Goal: Task Accomplishment & Management: Complete application form

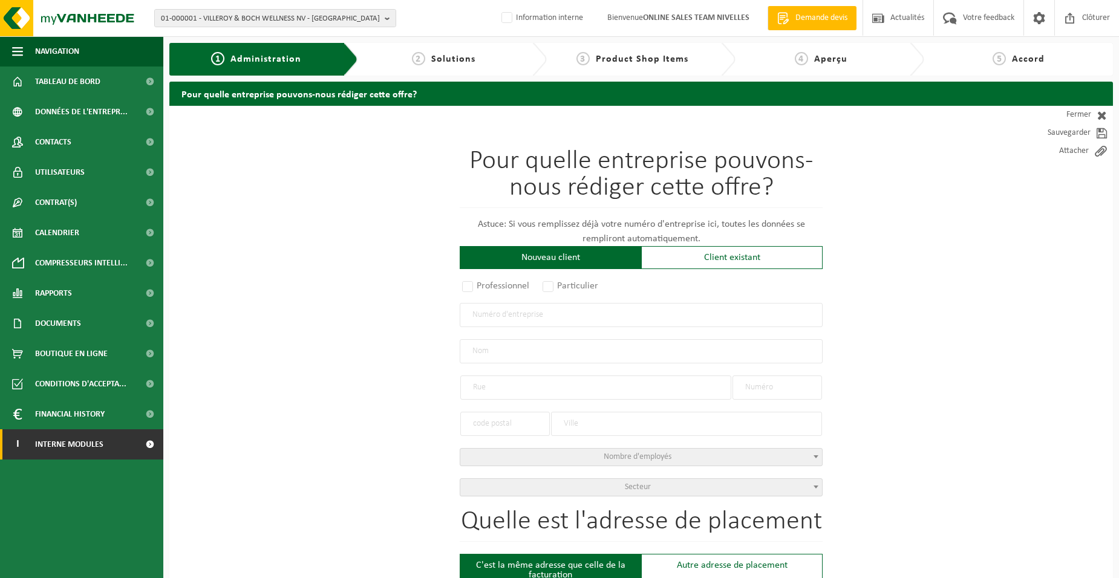
click at [61, 442] on span "Interne modules" at bounding box center [69, 445] width 68 height 30
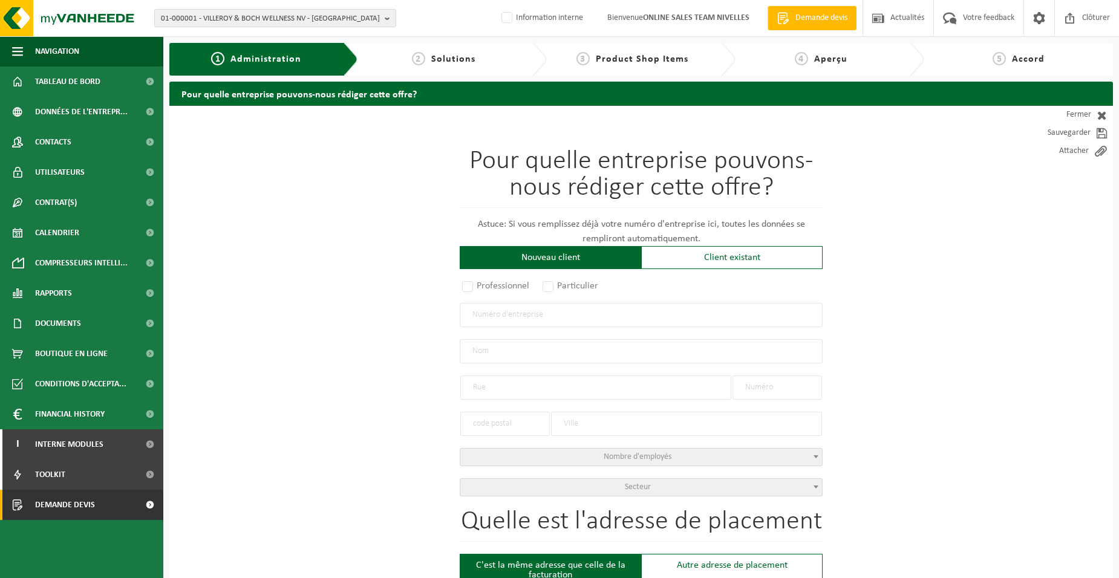
click at [74, 504] on span "Demande devis" at bounding box center [65, 505] width 60 height 30
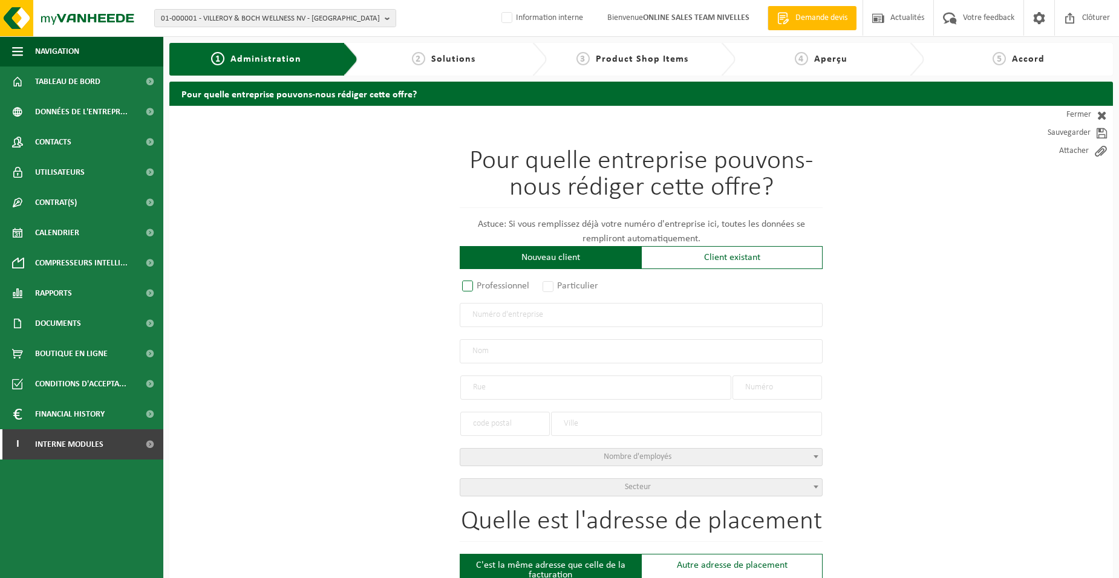
click at [525, 286] on label "Professionnel" at bounding box center [496, 286] width 73 height 17
click at [488, 286] on input "Professionnel" at bounding box center [484, 287] width 8 height 8
radio input "true"
click at [549, 313] on input "text" at bounding box center [641, 315] width 363 height 24
type input "1022118692"
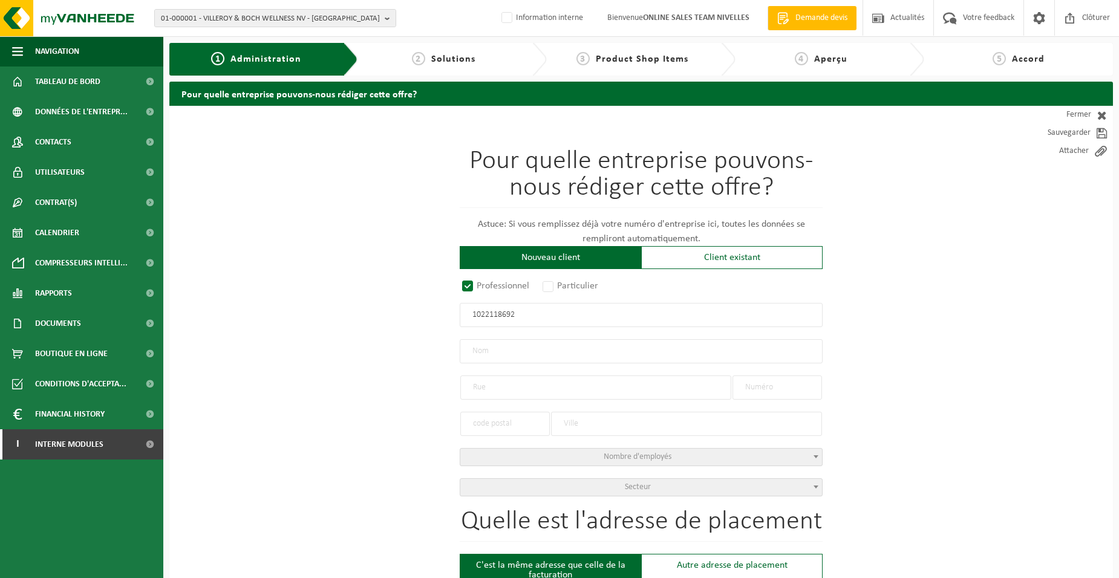
radio input "true"
type input "1022118692"
type input "MÉLIN CONTRUCTION SRL"
type input "CHAUSSÉE DE NIVELLES"
type input "758"
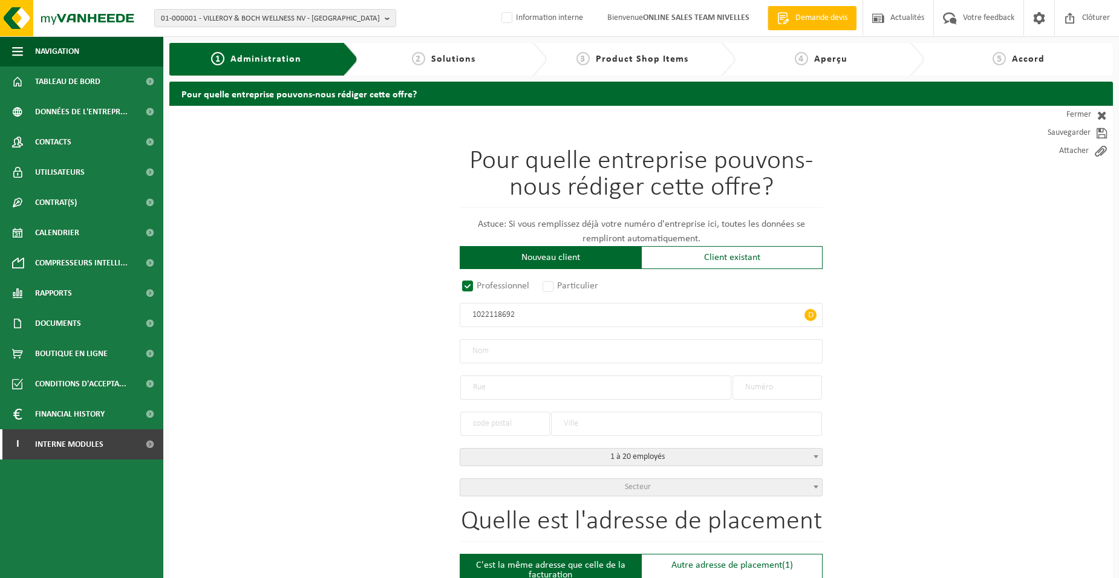
type input "6230"
type input "PONT-À-CELLES"
select select "D"
type input "MÉLIN CONTRUCTION SRL"
type input "CHAUSSÉE DE NIVELLES"
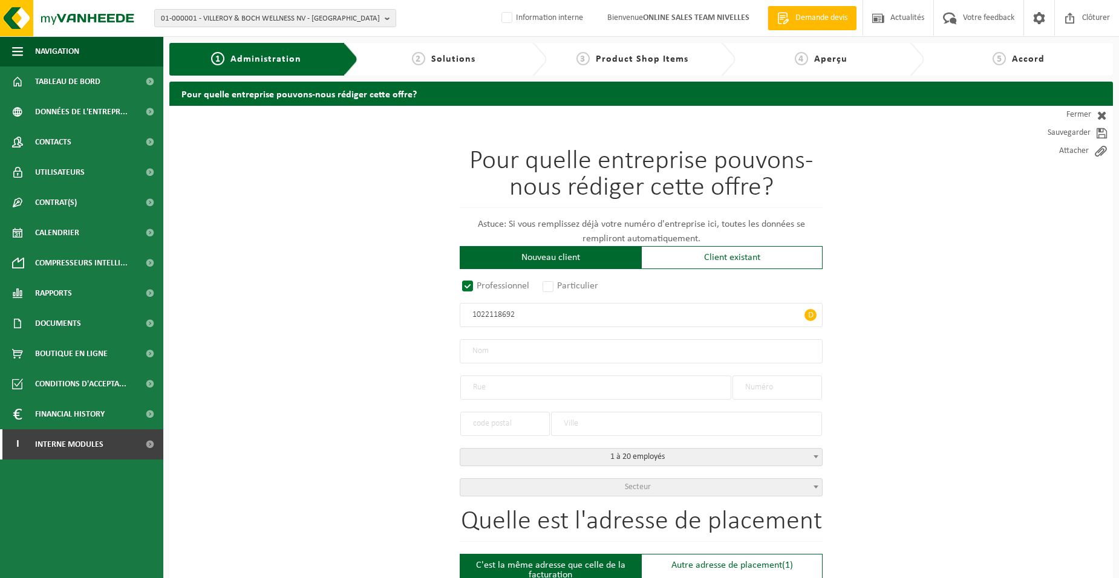
type input "758"
type input "6230"
type input "PONT-À-CELLES"
type input "2372238433"
type input "1022118692"
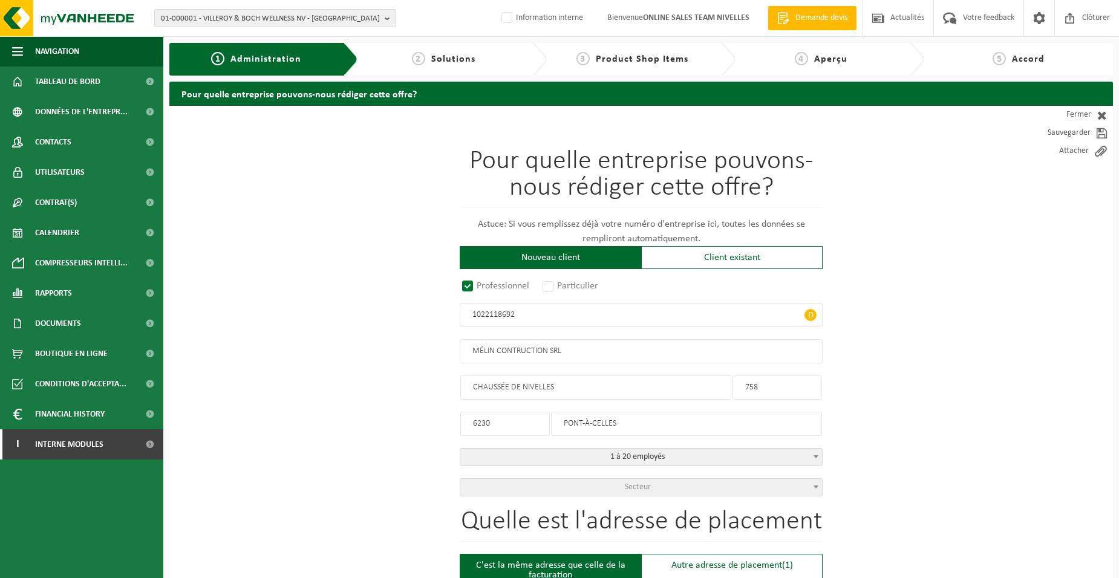
drag, startPoint x: 507, startPoint y: 417, endPoint x: 392, endPoint y: 405, distance: 115.6
type input "6230"
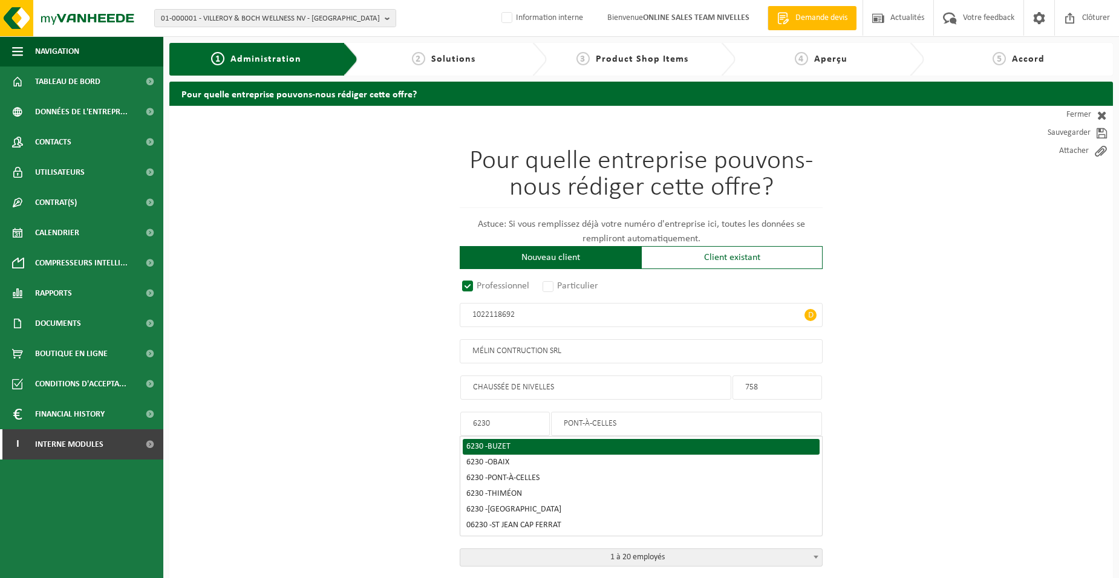
click at [534, 447] on div "6230 - BUZET" at bounding box center [641, 447] width 350 height 8
type input "BUZET"
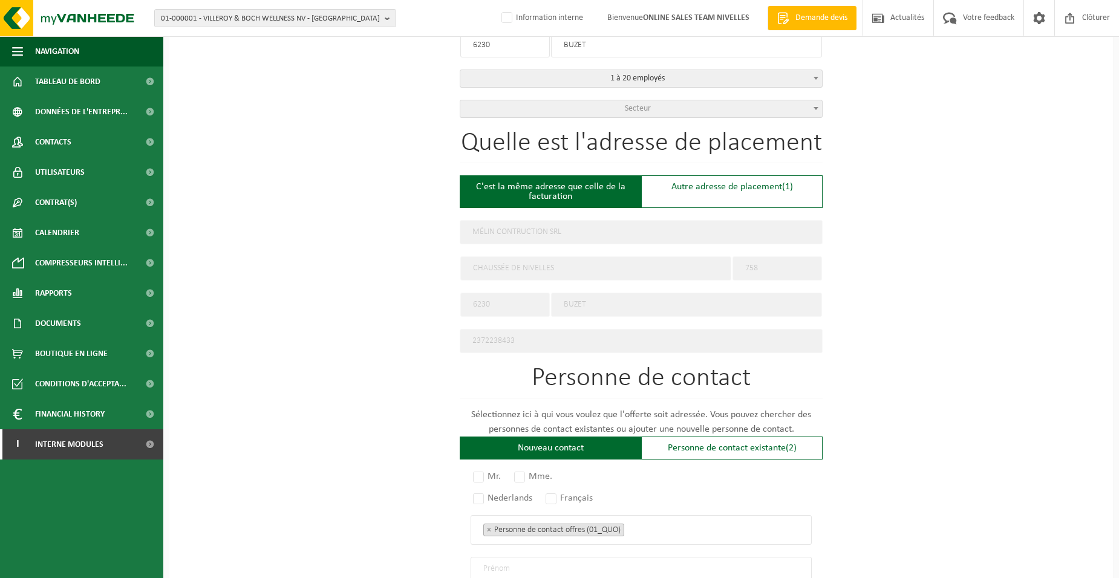
scroll to position [545, 0]
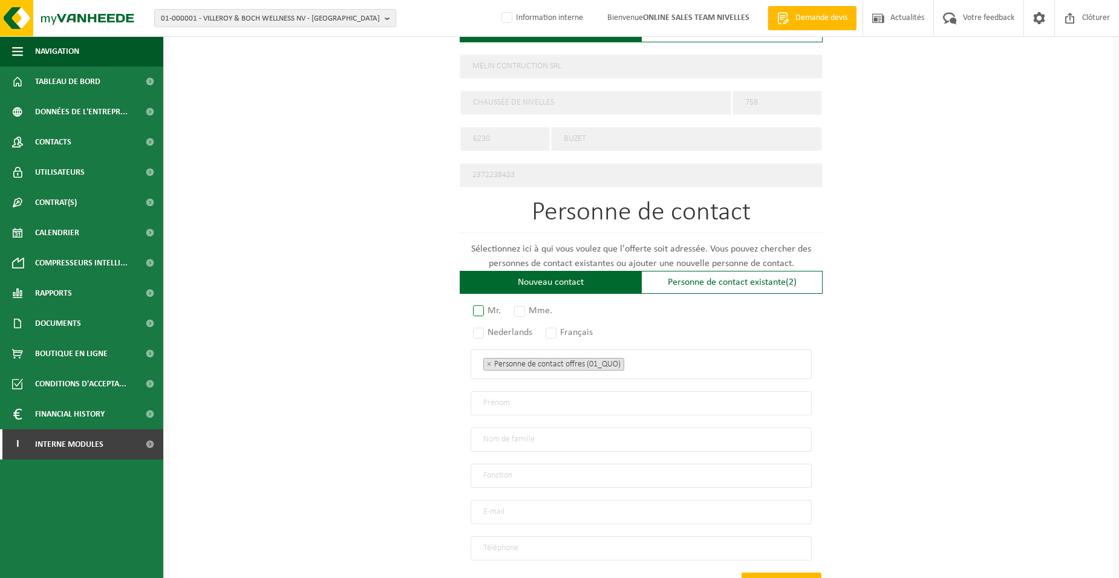
click at [483, 306] on label "Mr." at bounding box center [488, 311] width 34 height 17
radio input "true"
click at [558, 326] on label "Français" at bounding box center [569, 332] width 53 height 17
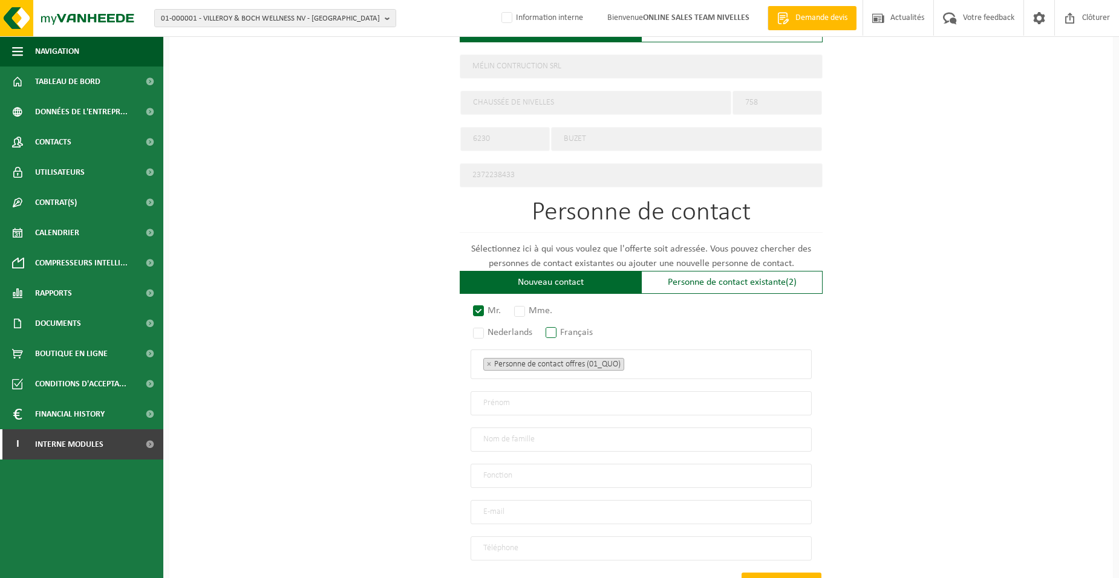
radio input "true"
click at [746, 369] on span "× Personne de contact offres (01_QUO)" at bounding box center [641, 365] width 341 height 30
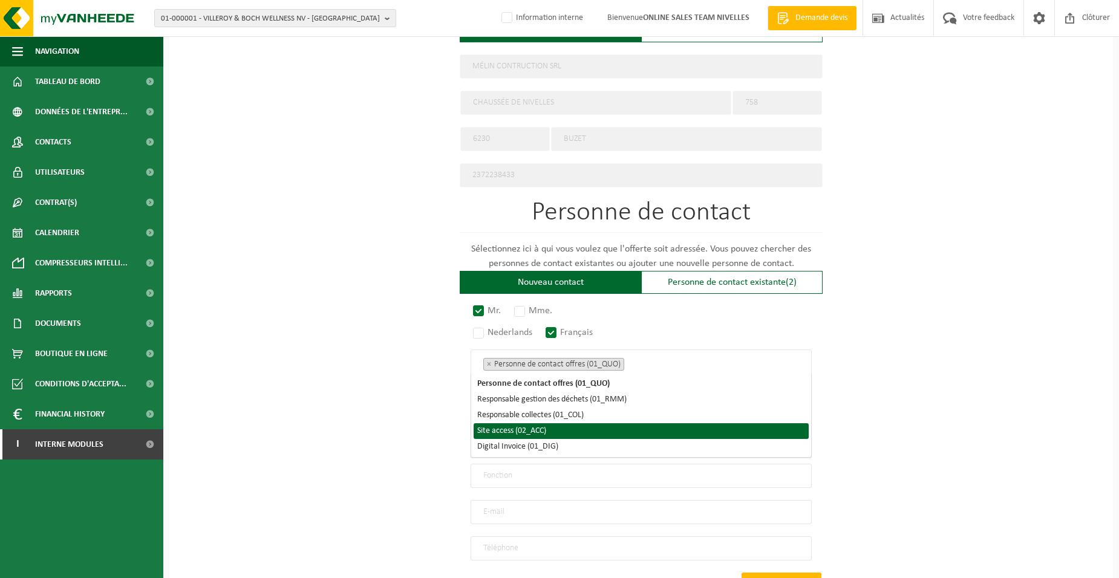
click at [627, 435] on li "Site access (02_ACC)" at bounding box center [641, 432] width 335 height 16
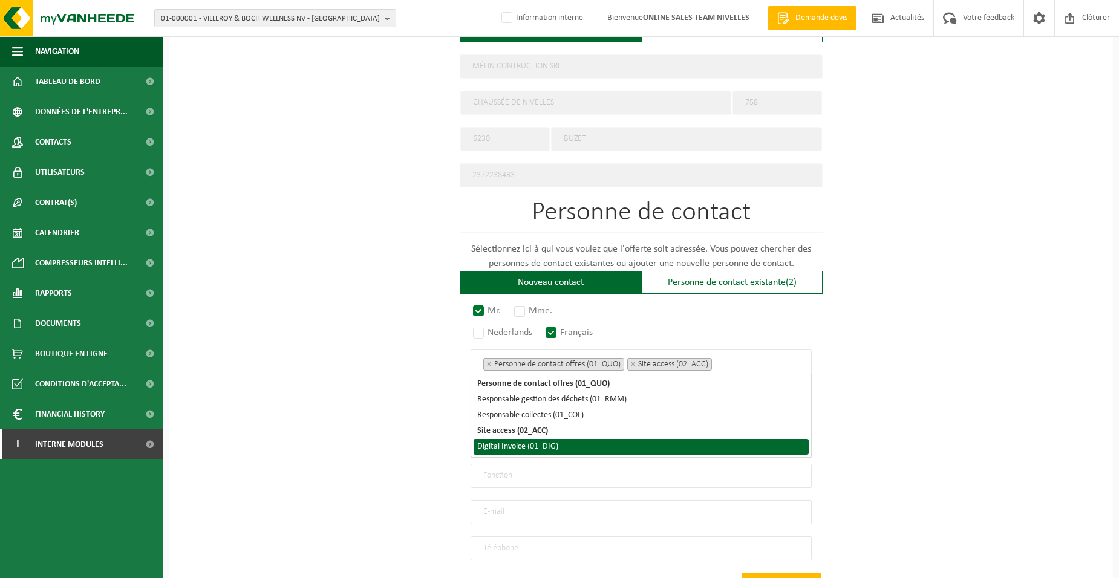
click at [621, 464] on input "text" at bounding box center [641, 476] width 341 height 24
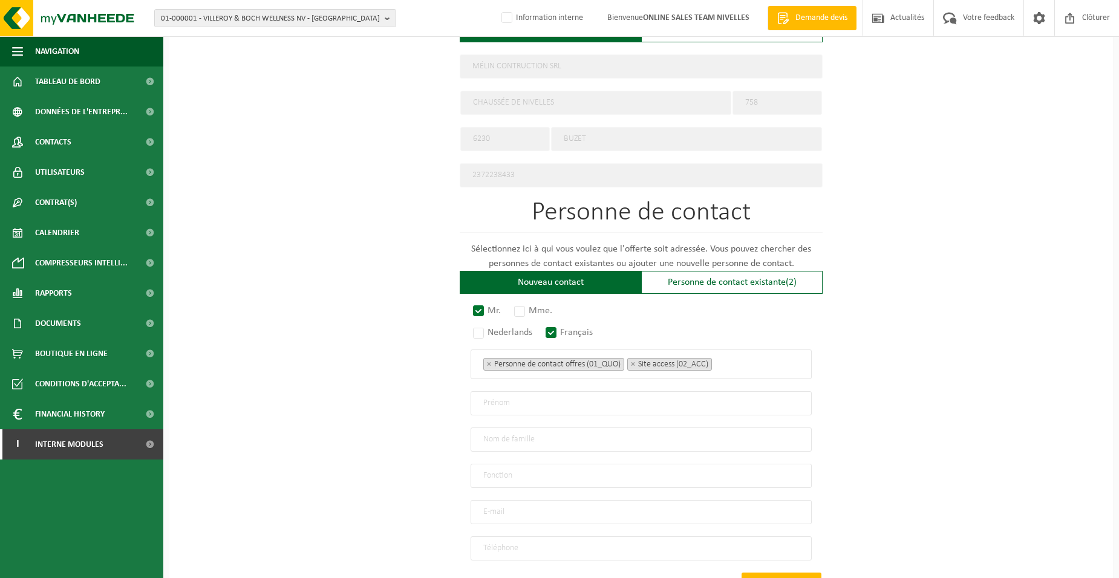
drag, startPoint x: 421, startPoint y: 436, endPoint x: 488, endPoint y: 399, distance: 76.9
click at [421, 436] on div "Pour quelle entreprise pouvons-nous rédiger cette offre? Astuce: Si vous rempli…" at bounding box center [641, 113] width 944 height 1105
click at [717, 358] on input "search" at bounding box center [718, 361] width 7 height 11
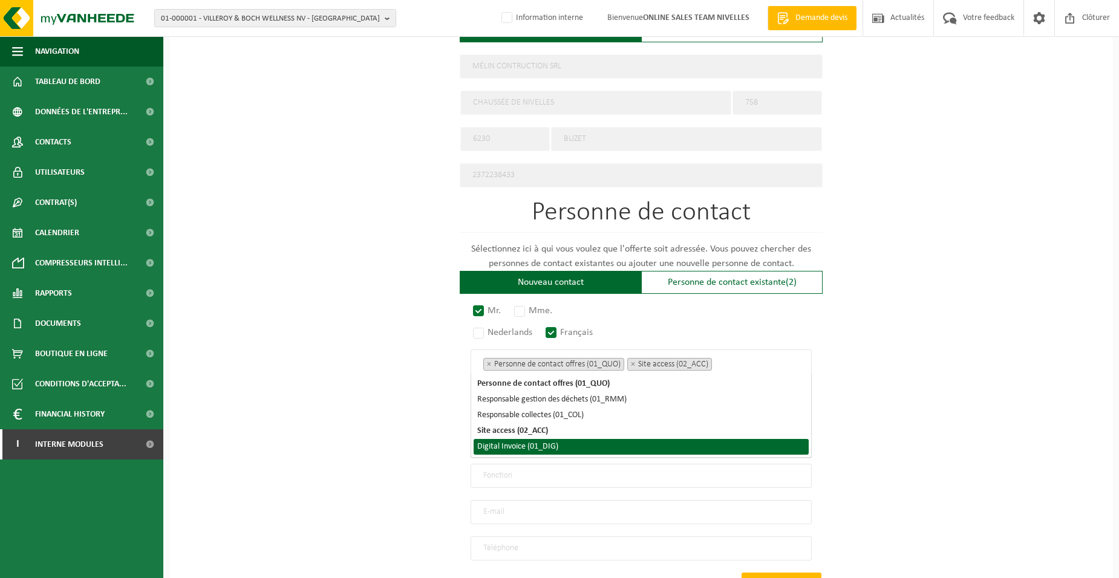
click at [515, 443] on li "Digital Invoice (01_DIG)" at bounding box center [641, 447] width 335 height 16
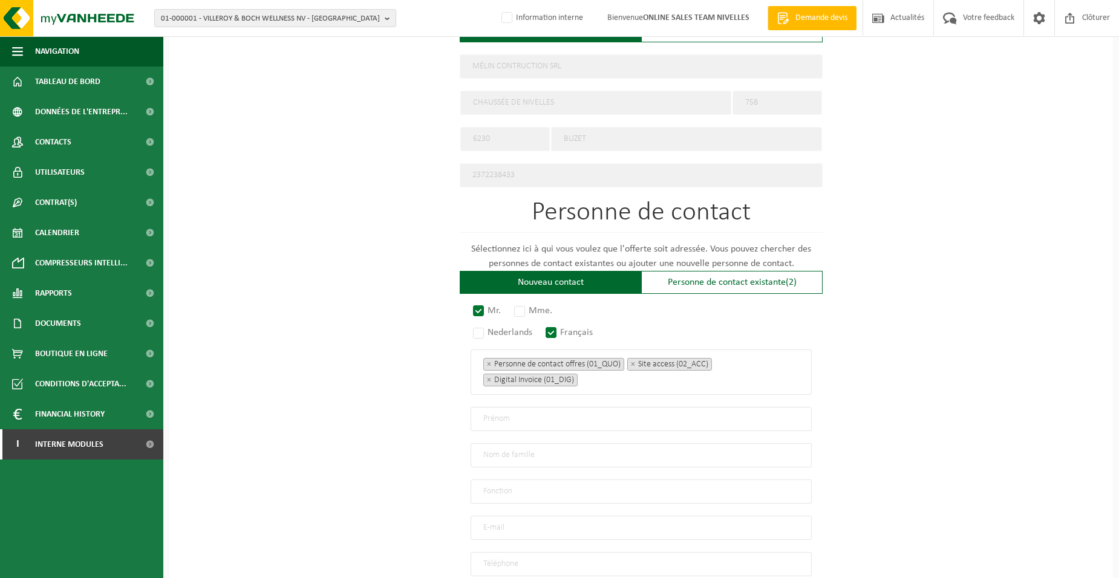
click at [401, 421] on div "Pour quelle entreprise pouvons-nous rédiger cette offre? Astuce: Si vous rempli…" at bounding box center [641, 121] width 944 height 1121
click at [515, 408] on input "text" at bounding box center [641, 419] width 341 height 24
type input "MICHAEL"
click at [519, 448] on input "text" at bounding box center [641, 456] width 341 height 24
type input "MELIN"
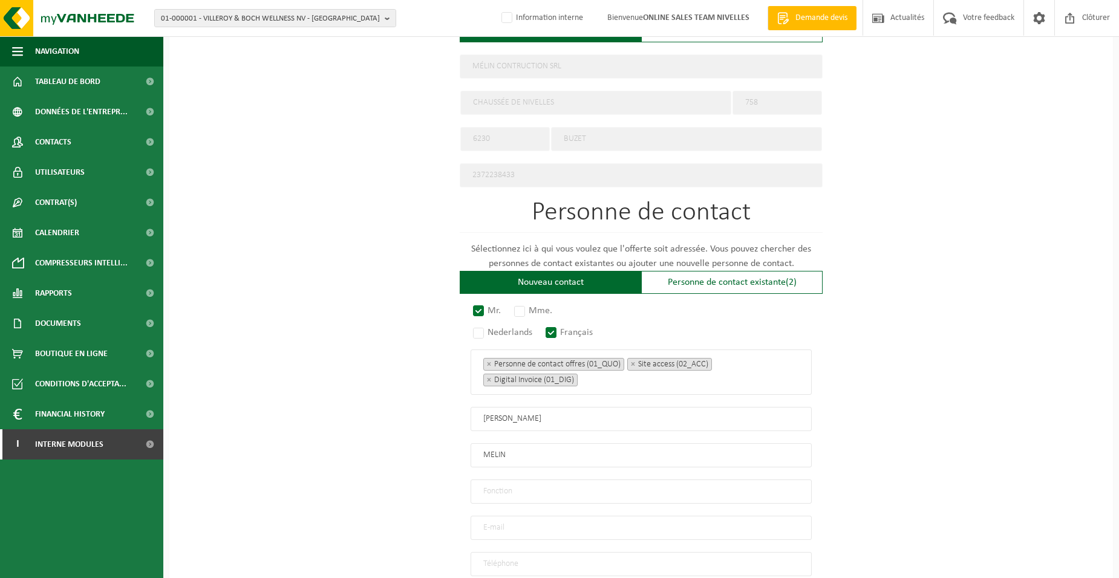
click at [513, 488] on input "text" at bounding box center [641, 492] width 341 height 24
type input "Directeur"
click at [498, 520] on input "email" at bounding box center [641, 528] width 341 height 24
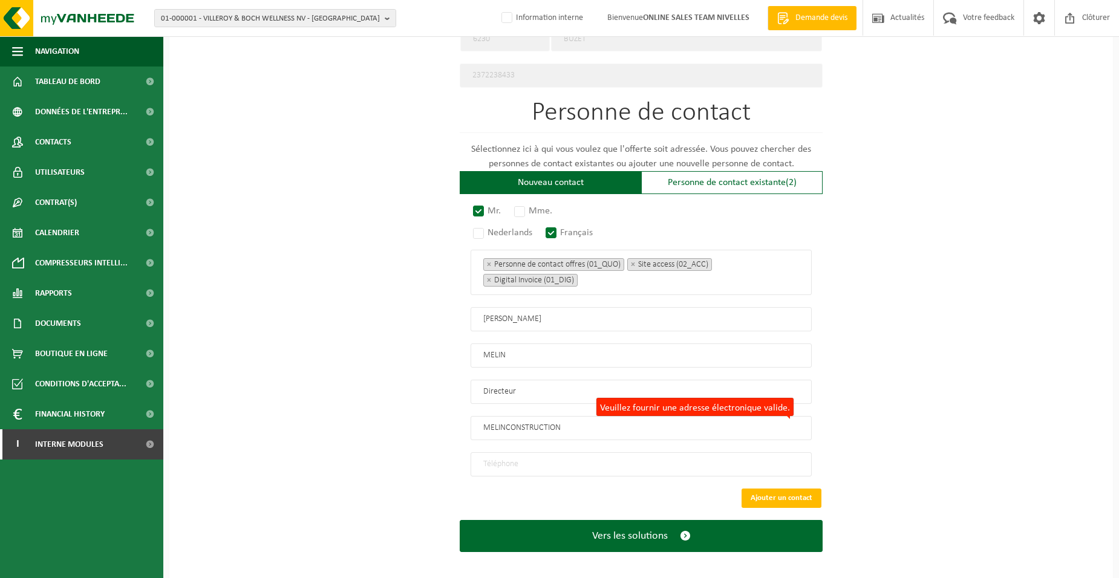
scroll to position [646, 0]
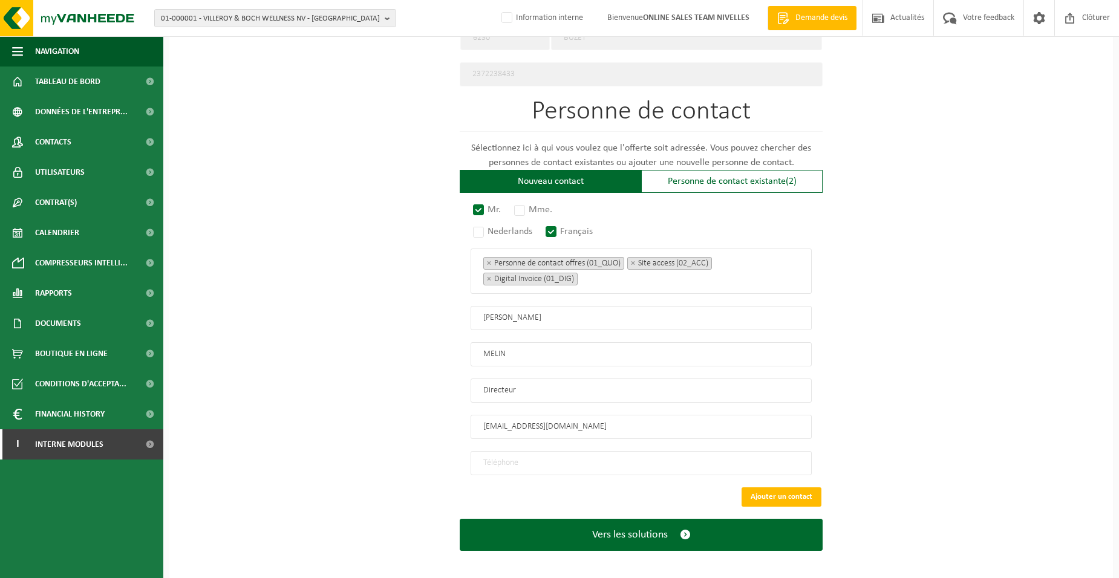
type input "MELINCONSTRUCTION6230@GMAIL.COM"
click at [562, 451] on input "tel" at bounding box center [641, 463] width 341 height 24
type input "+32 487 39 01 75"
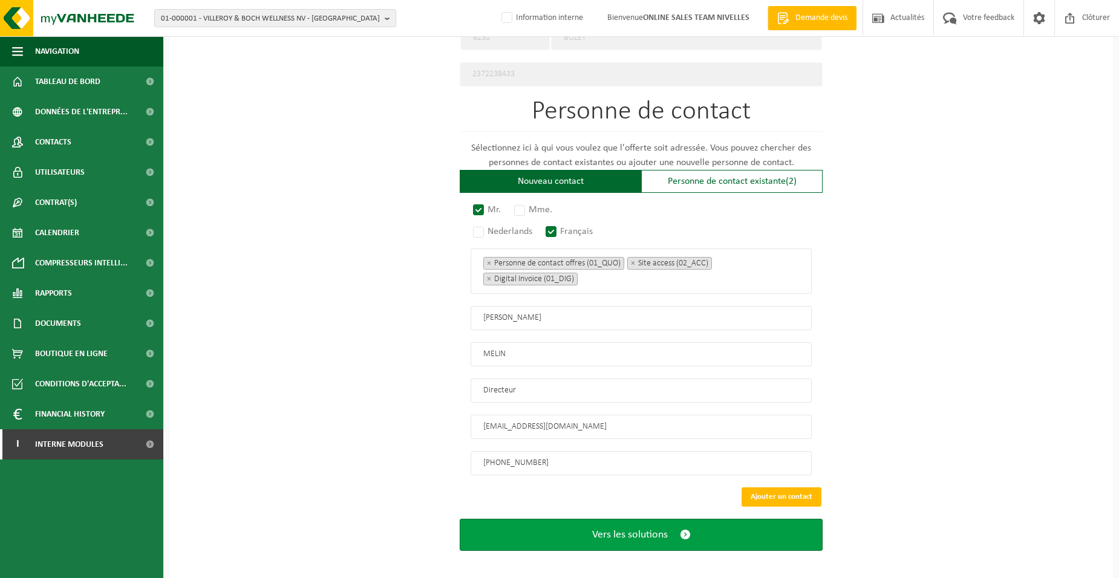
click at [624, 534] on button "Vers les solutions" at bounding box center [641, 535] width 363 height 32
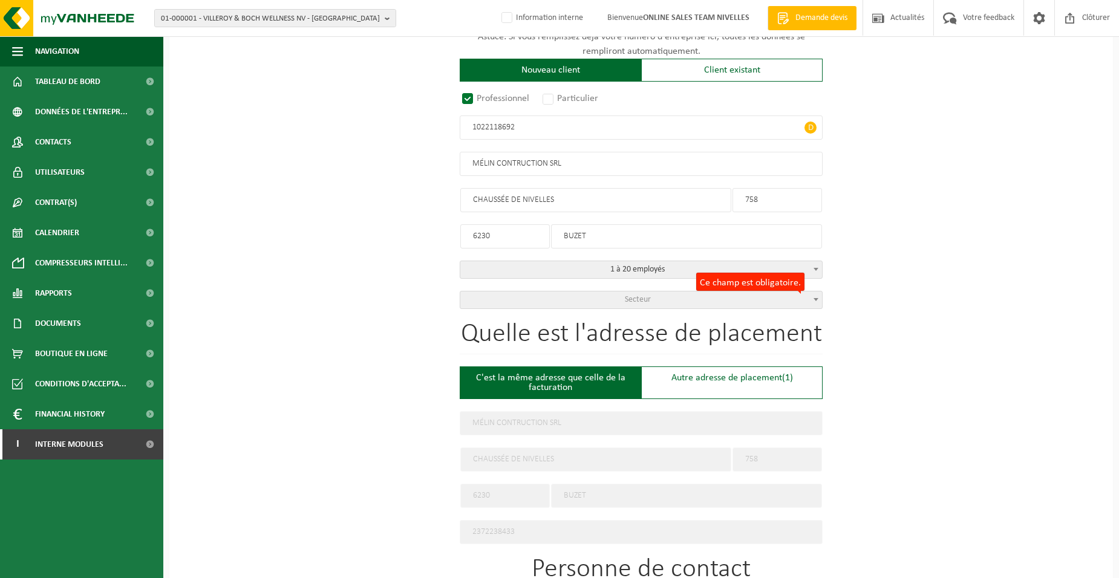
click at [646, 296] on span "Secteur" at bounding box center [638, 299] width 26 height 9
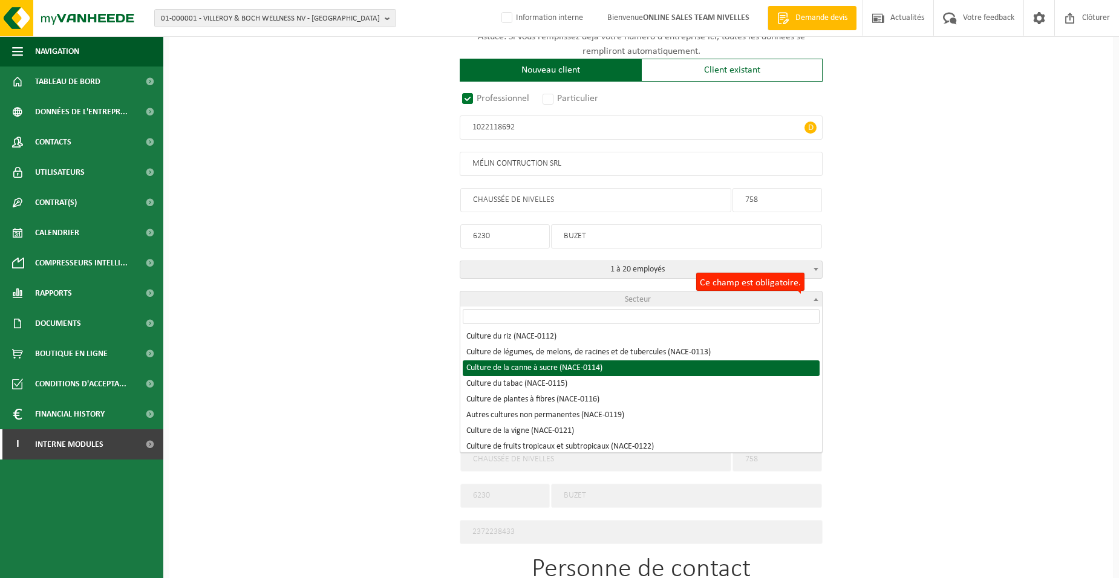
scroll to position [182, 0]
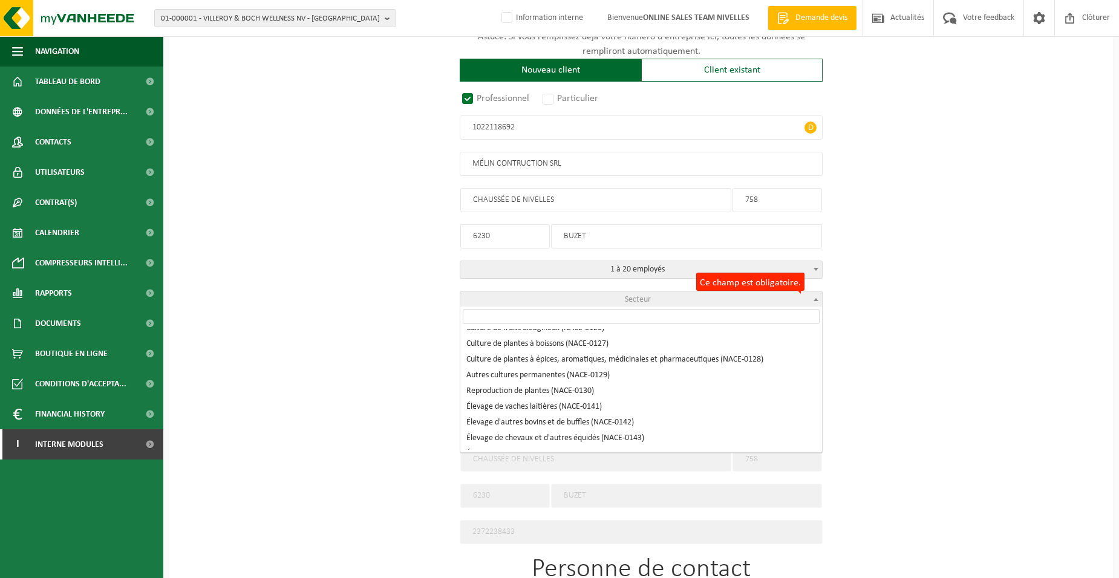
select select "NACE_0129"
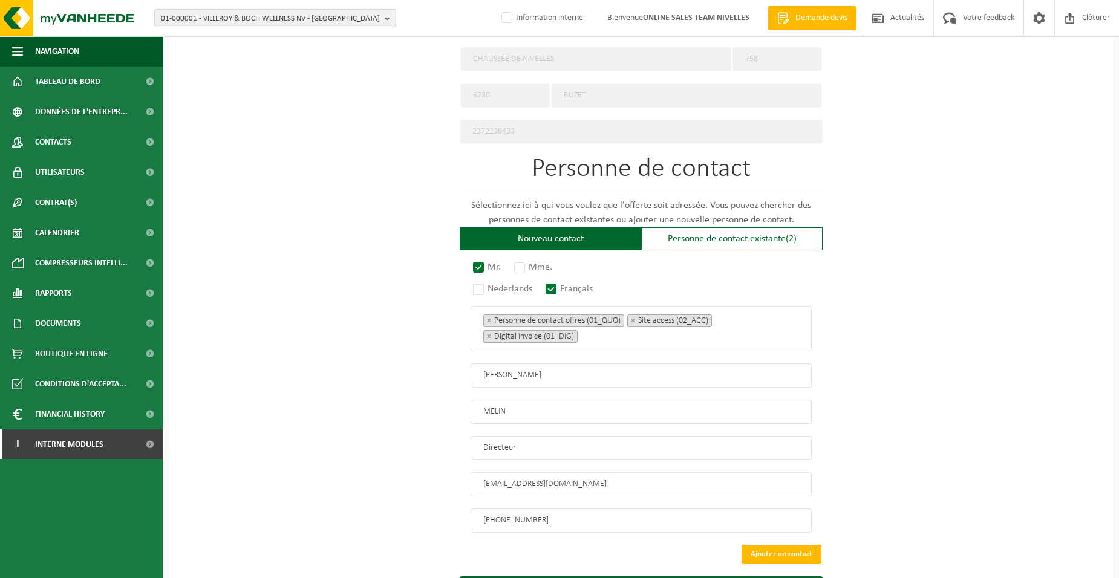
scroll to position [646, 0]
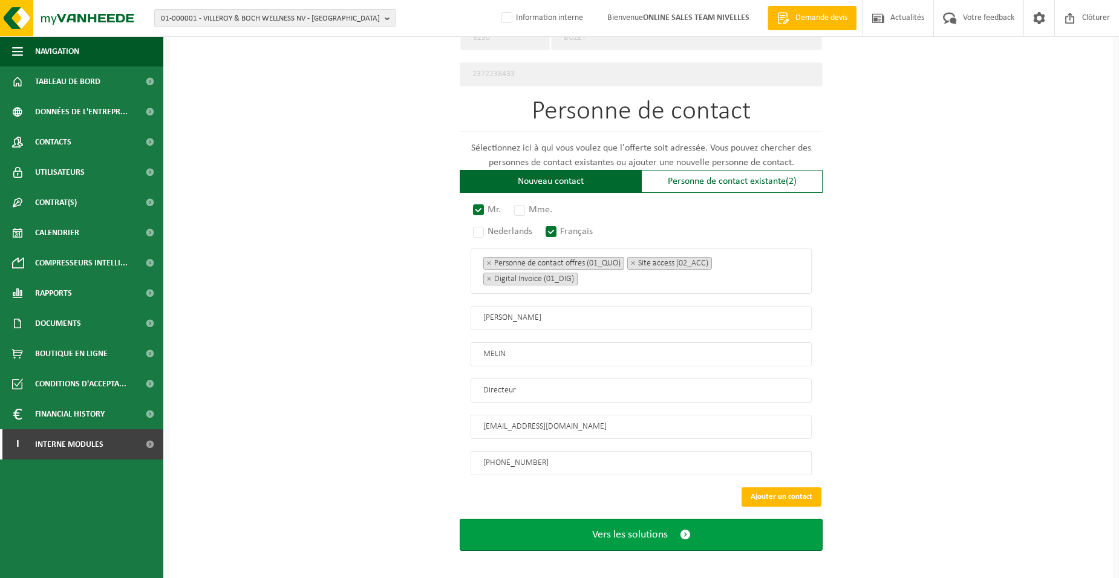
click at [609, 529] on span "Vers les solutions" at bounding box center [630, 535] width 76 height 13
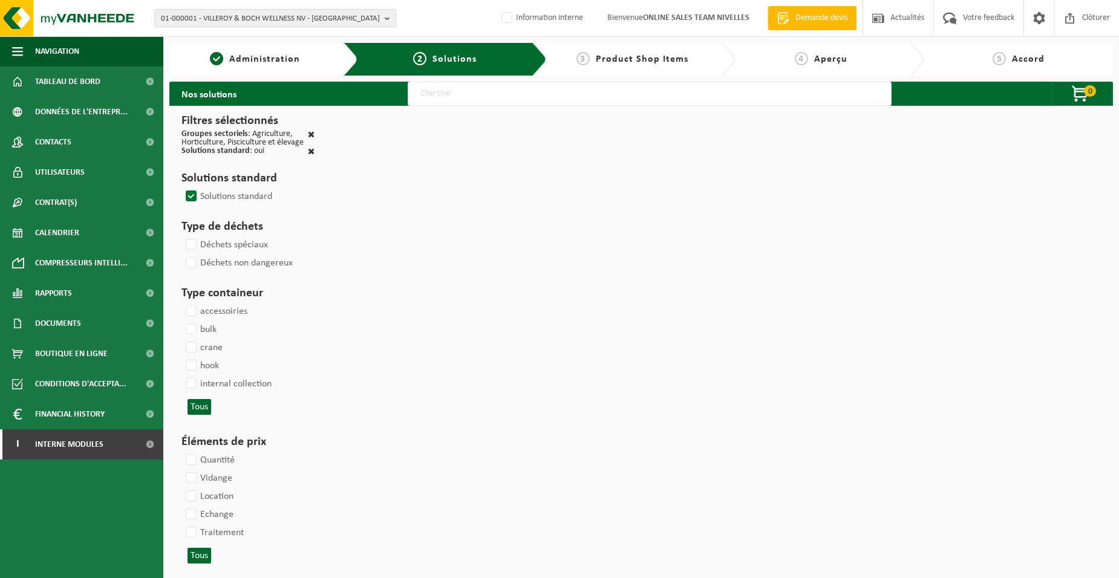
click at [466, 94] on input "text" at bounding box center [650, 94] width 484 height 24
type input "000052"
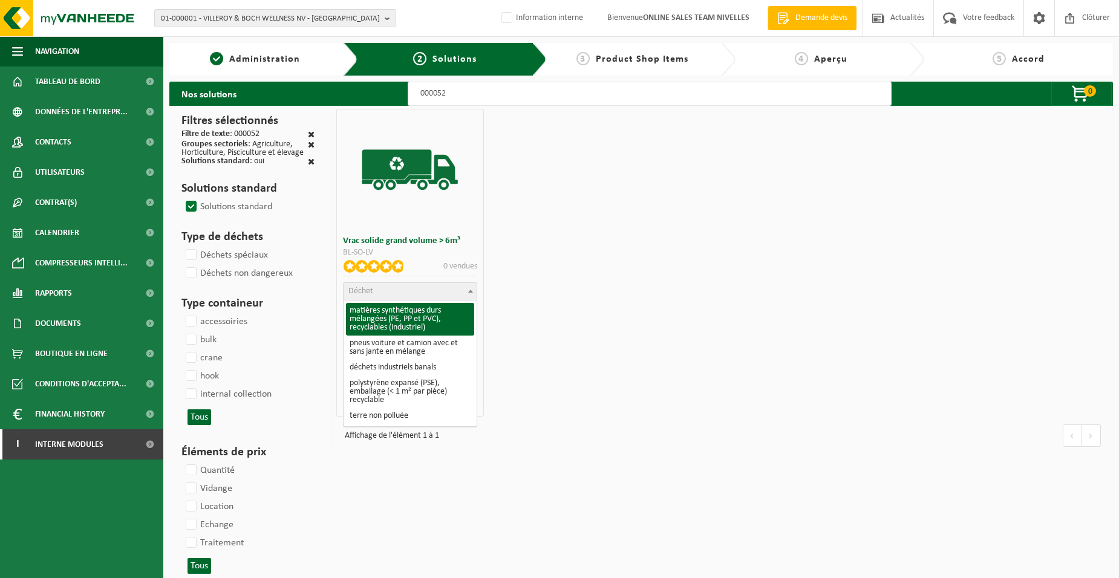
click at [394, 294] on span "Déchet" at bounding box center [410, 291] width 133 height 17
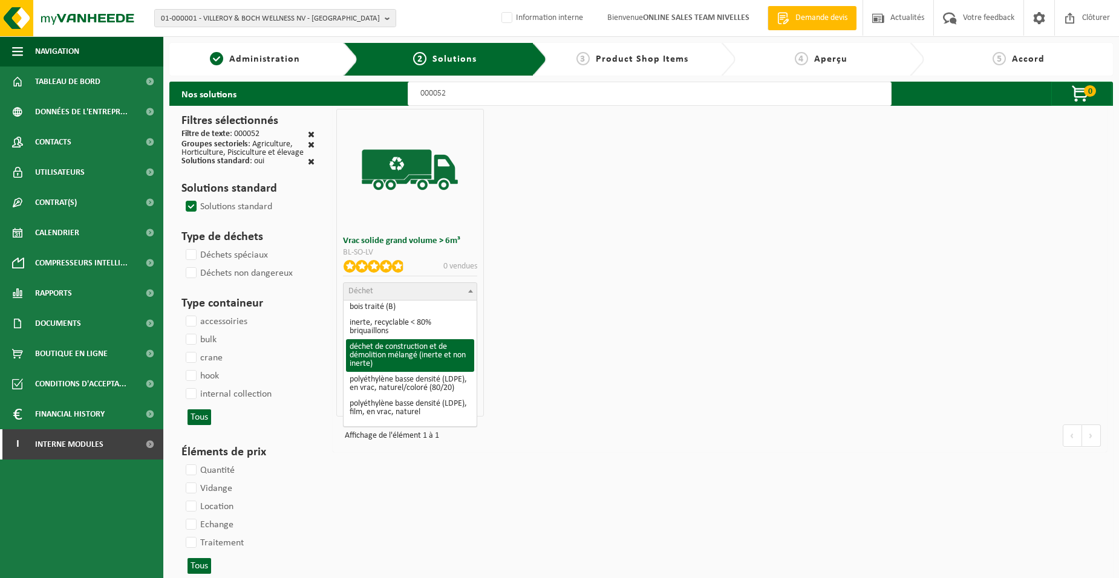
select select "31"
select select
select select "47"
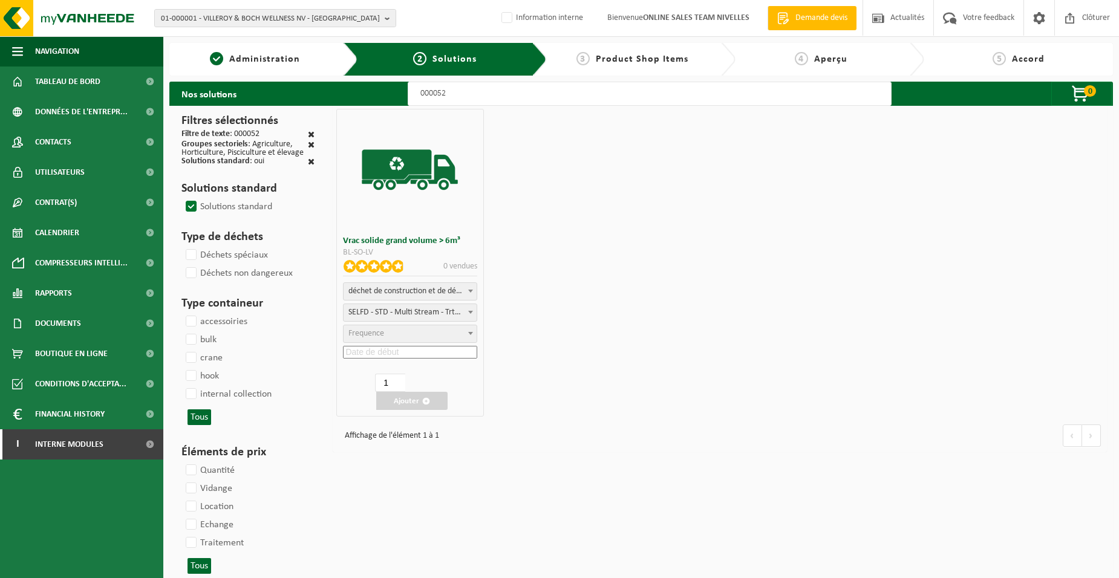
select select "25"
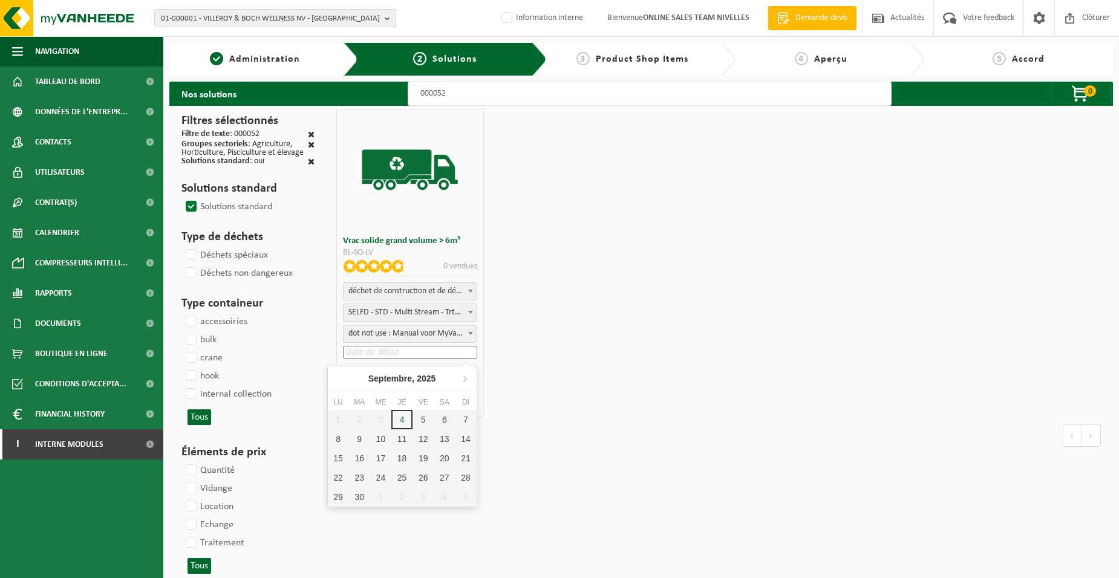
click at [404, 352] on input at bounding box center [410, 352] width 134 height 13
click at [420, 419] on div "5" at bounding box center [423, 419] width 21 height 19
type input "2025-09-05"
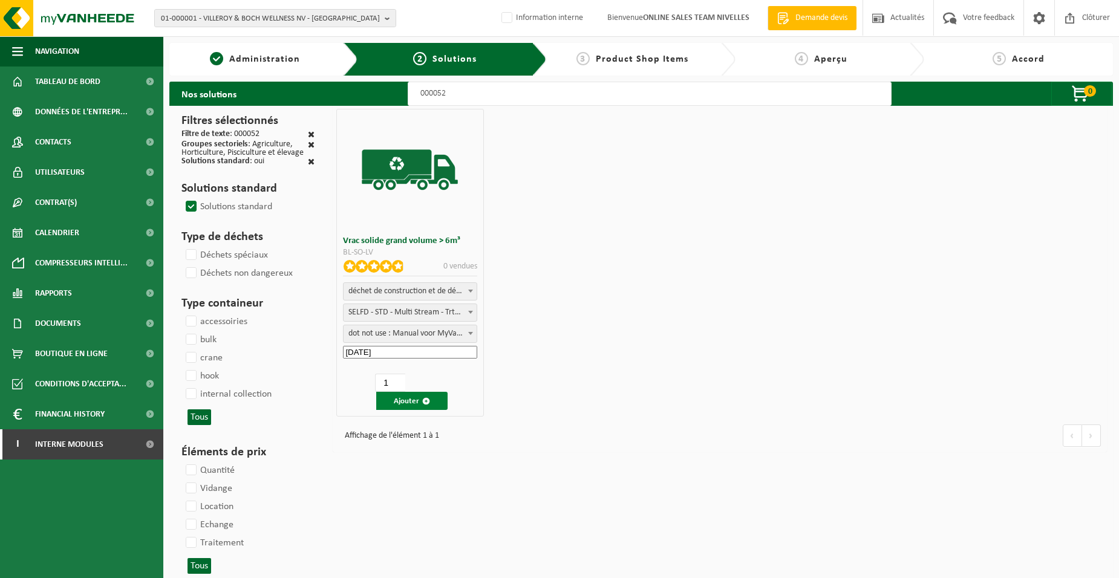
click at [411, 400] on button "Ajouter" at bounding box center [411, 401] width 71 height 18
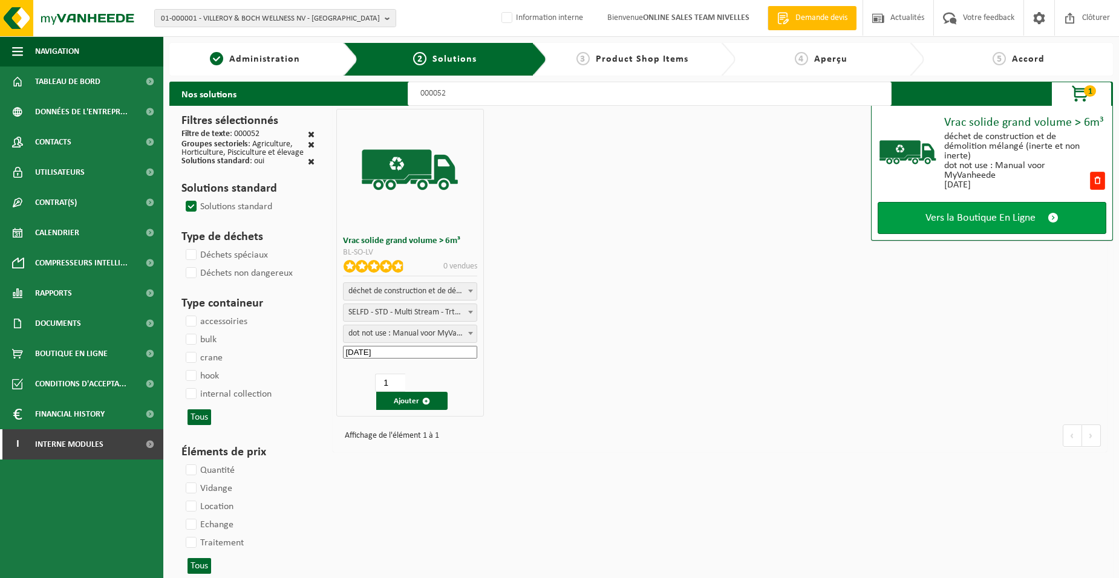
click at [967, 217] on span "Vers la Boutique En Ligne" at bounding box center [981, 218] width 110 height 13
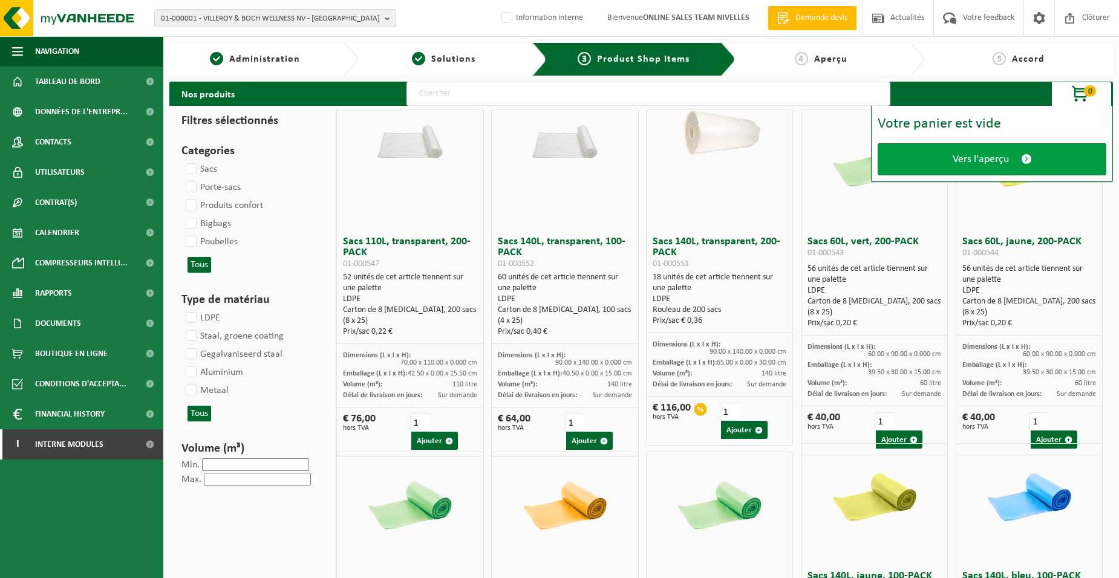
click at [934, 168] on link "Vers l'aperçu" at bounding box center [992, 159] width 229 height 32
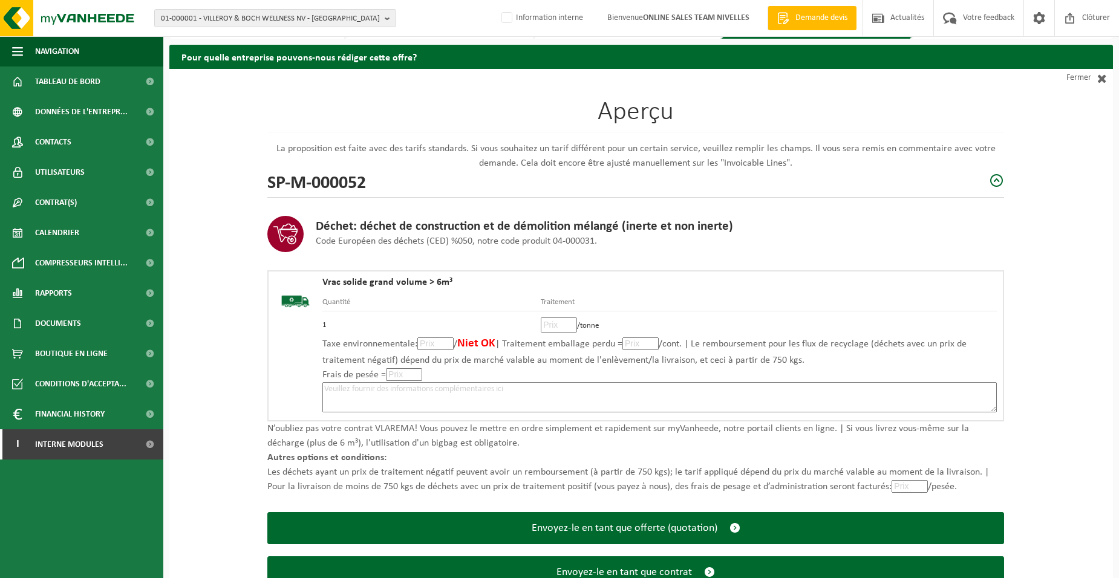
scroll to position [83, 0]
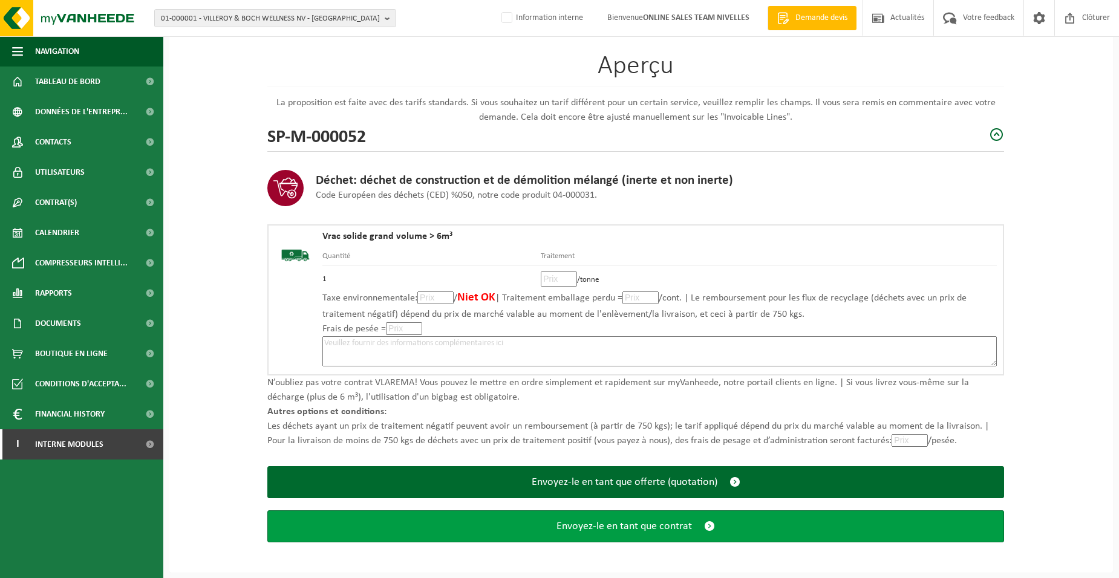
click at [504, 523] on button "Envoyez-le en tant que contrat" at bounding box center [635, 527] width 737 height 32
